Goal: Task Accomplishment & Management: Use online tool/utility

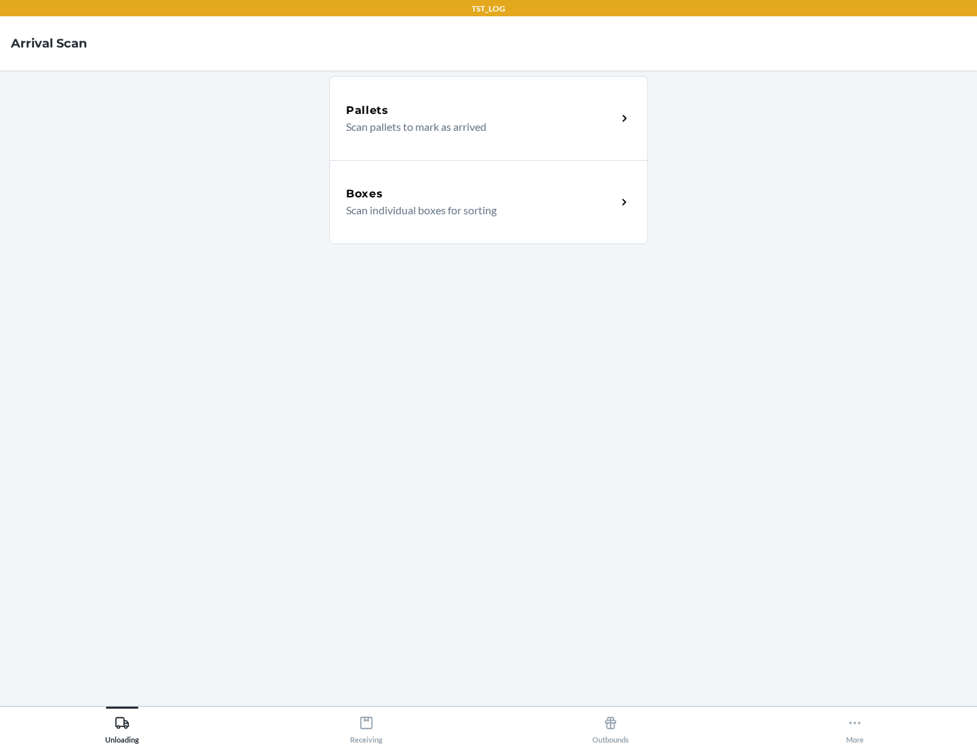
click at [481, 194] on div "Boxes" at bounding box center [481, 194] width 271 height 16
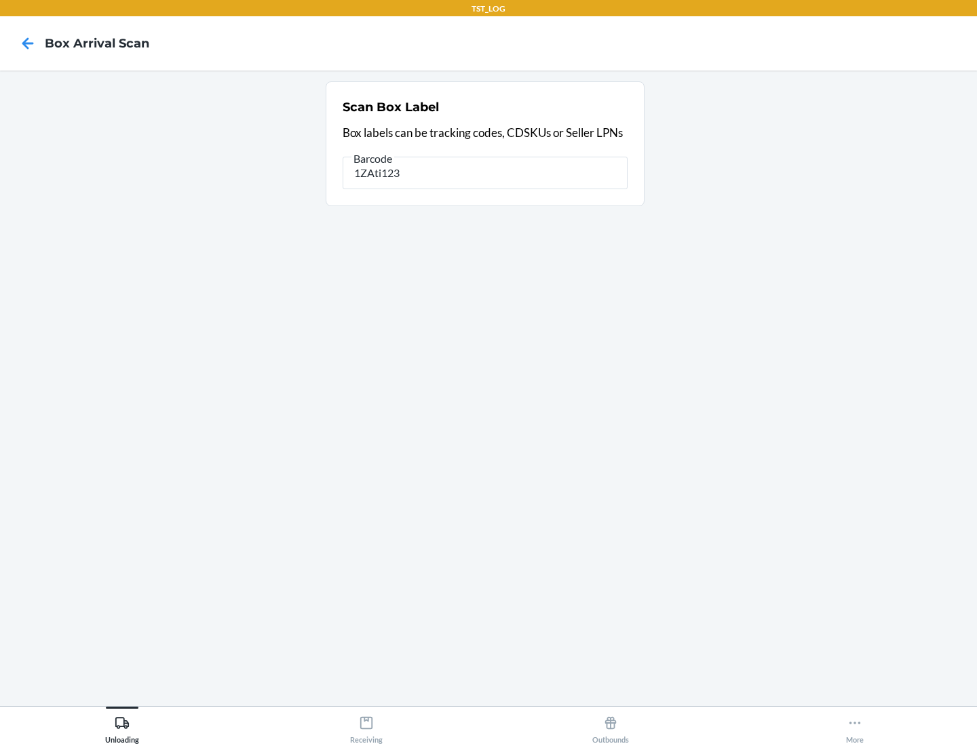
type input "1ZAti123"
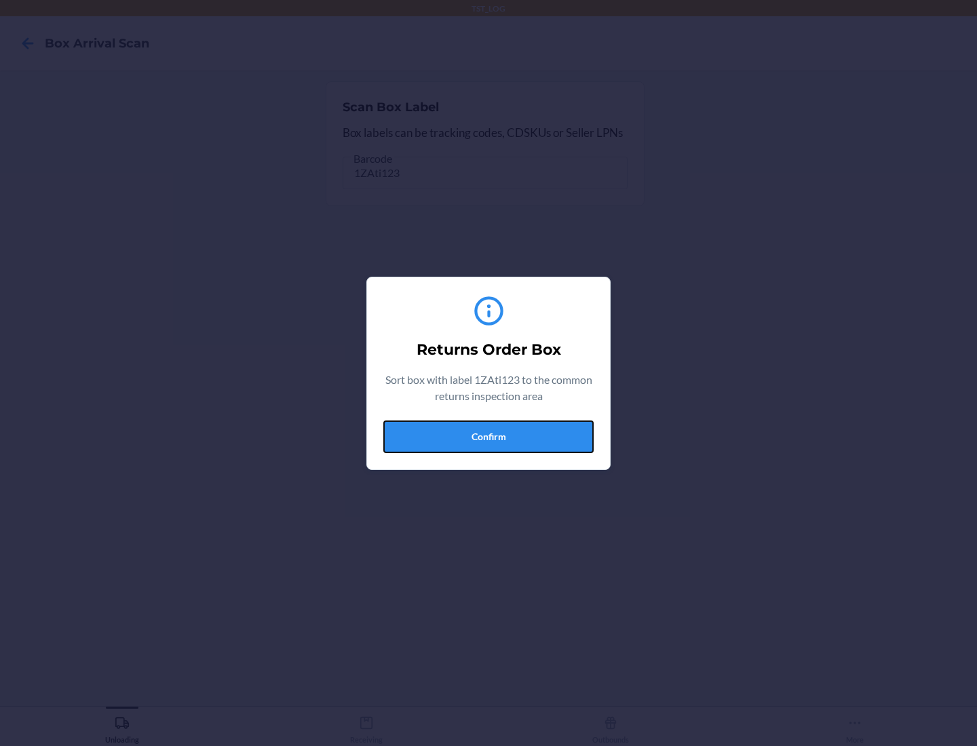
click at [489, 436] on button "Confirm" at bounding box center [488, 437] width 210 height 33
